Goal: Task Accomplishment & Management: Manage account settings

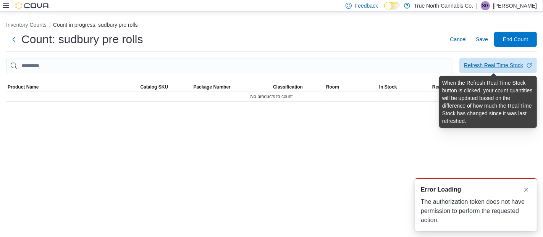
click at [490, 63] on div "Refresh Real Time Stock" at bounding box center [493, 65] width 59 height 8
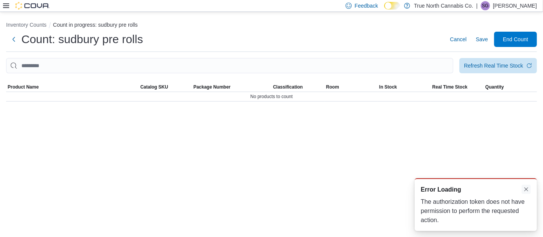
click at [526, 188] on button "Dismiss toast" at bounding box center [526, 189] width 9 height 9
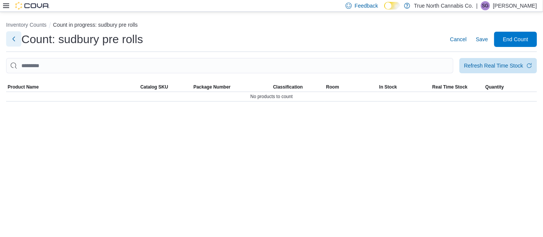
click at [13, 37] on button "Next" at bounding box center [13, 38] width 15 height 15
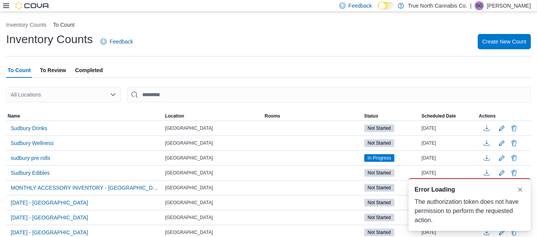
click at [531, 6] on div "Feedback Dark Mode True North Cannabis Co. | SG [PERSON_NAME]" at bounding box center [433, 5] width 201 height 11
click at [524, 6] on p "[PERSON_NAME]" at bounding box center [509, 5] width 44 height 9
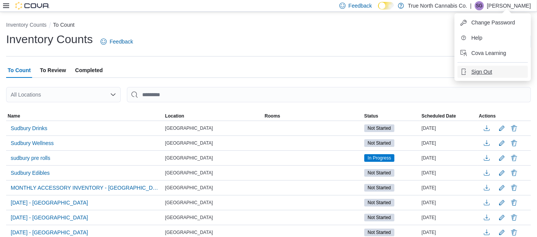
click at [488, 70] on span "Sign Out" at bounding box center [481, 72] width 21 height 8
